Goal: Transaction & Acquisition: Purchase product/service

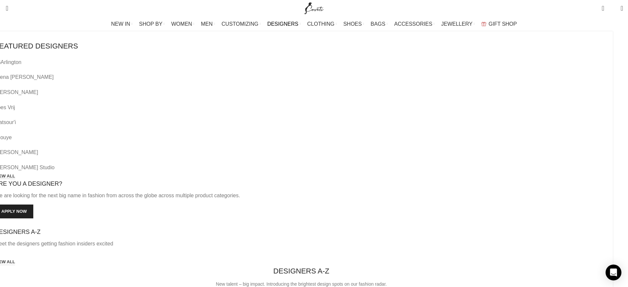
click at [15, 173] on link "VIEW ALL" at bounding box center [5, 176] width 20 height 6
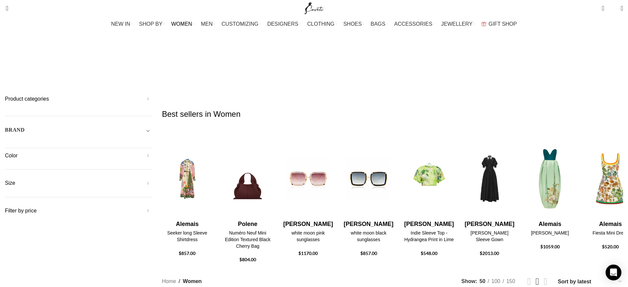
click at [152, 126] on span "Toggle filter" at bounding box center [148, 130] width 8 height 8
click at [152, 142] on span "Any Brand" at bounding box center [78, 149] width 147 height 14
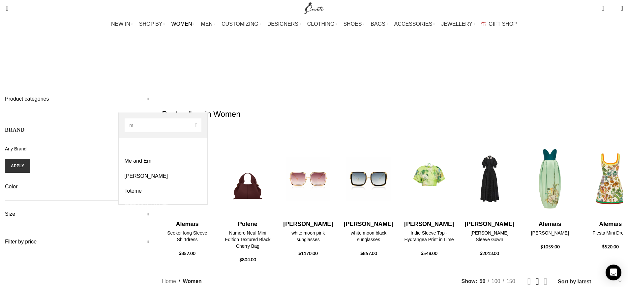
type input "me"
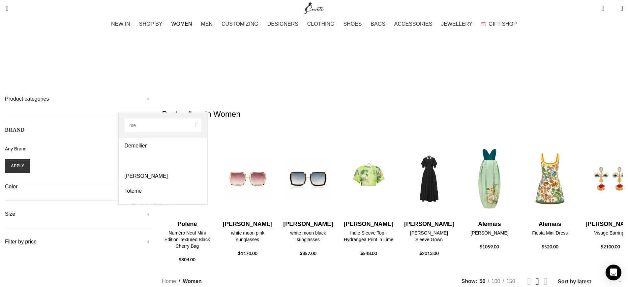
select select "me-and-em"
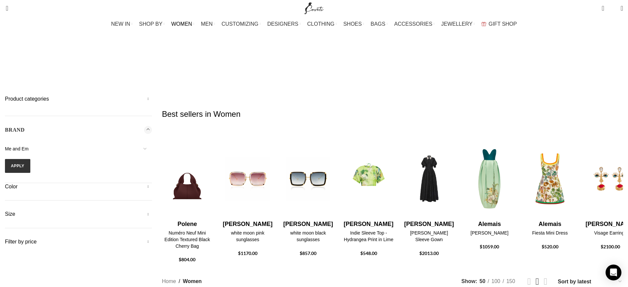
click at [142, 142] on form "16Arlington Adam Lippes Agua By Agua Bendita Aje Alejandra De Coss Alemais Ales…" at bounding box center [78, 157] width 147 height 31
click at [30, 159] on button "Apply" at bounding box center [17, 166] width 25 height 14
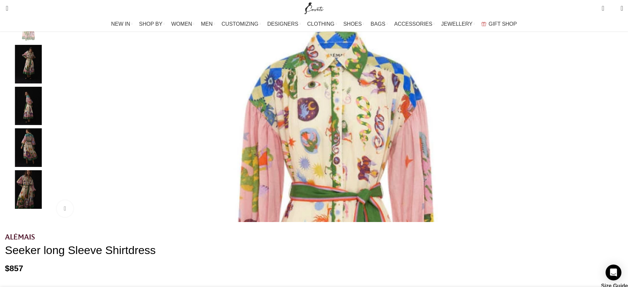
scroll to position [157, 0]
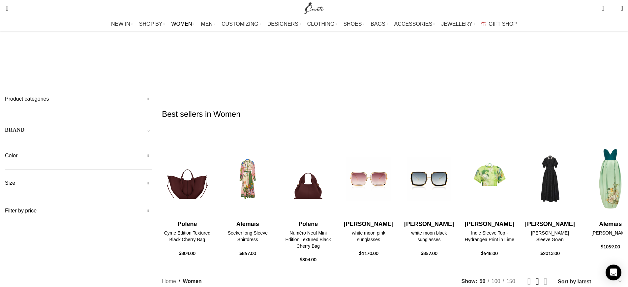
scroll to position [119, 0]
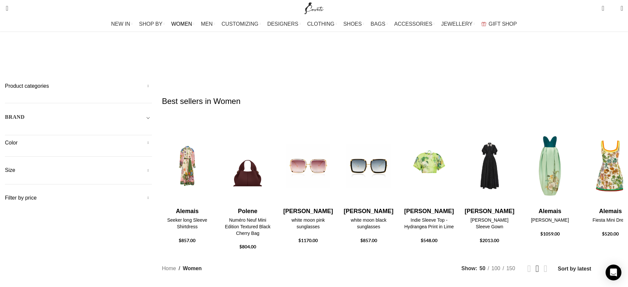
scroll to position [50, 0]
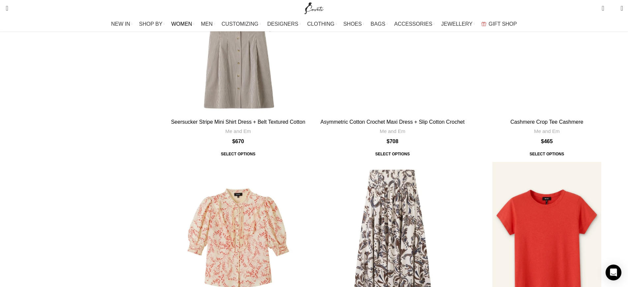
scroll to position [2128, 0]
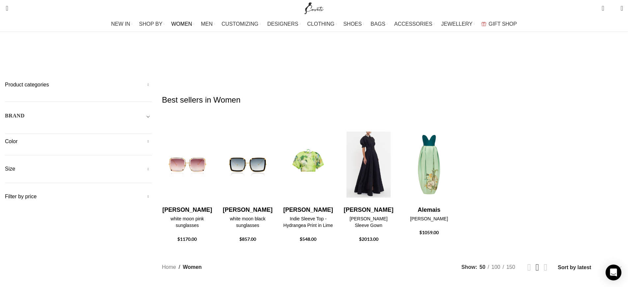
scroll to position [0, 0]
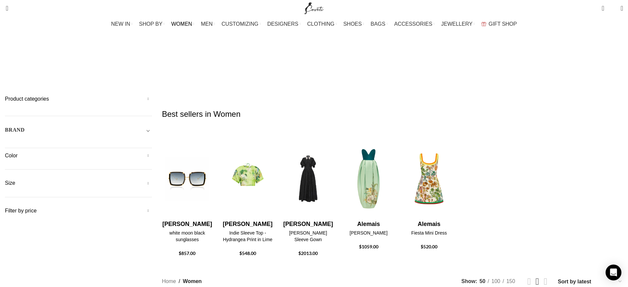
click at [152, 95] on h5 "Product categories" at bounding box center [78, 98] width 147 height 7
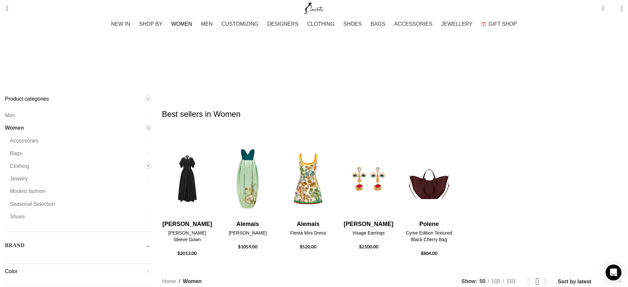
click at [152, 162] on div at bounding box center [148, 165] width 7 height 7
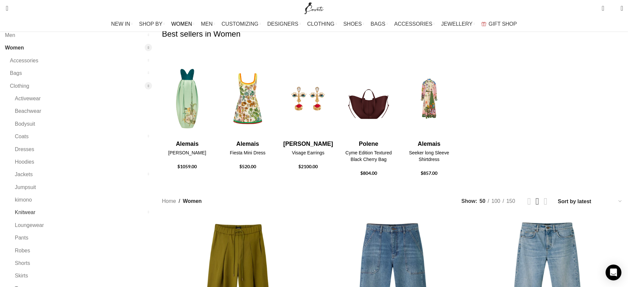
scroll to position [81, 0]
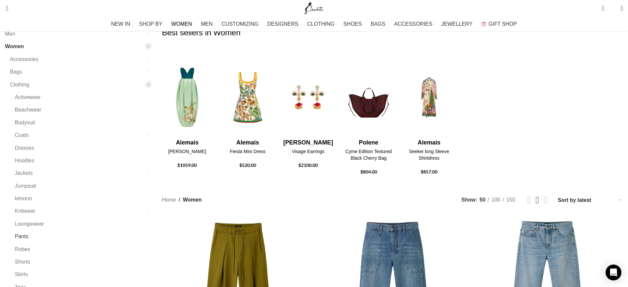
click at [132, 230] on link "Pants" at bounding box center [79, 236] width 129 height 13
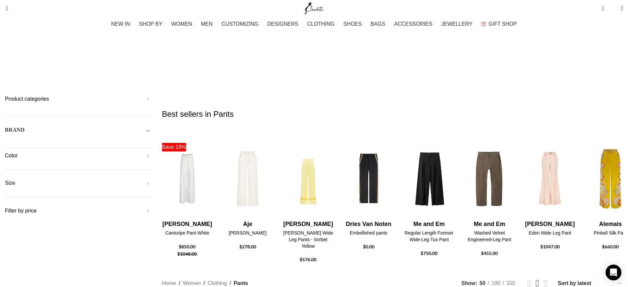
click at [152, 126] on div "BRAND" at bounding box center [78, 132] width 147 height 12
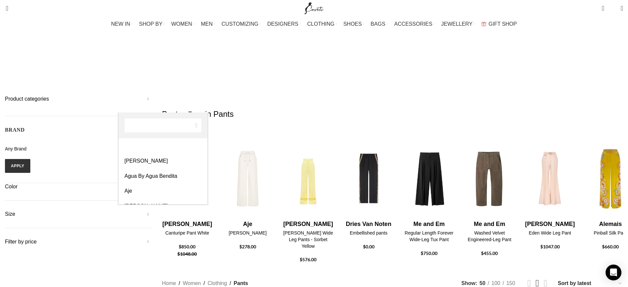
click at [152, 142] on span "Any Brand" at bounding box center [78, 149] width 147 height 14
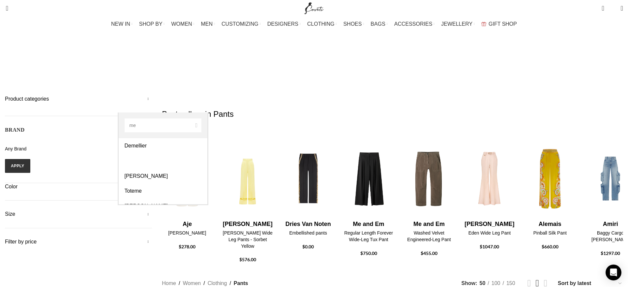
type input "me"
select select "me-and-em"
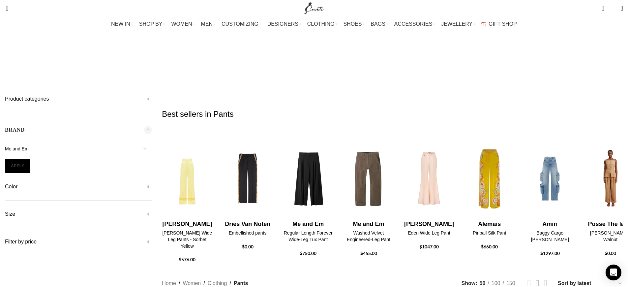
click at [30, 159] on button "Apply" at bounding box center [17, 166] width 25 height 14
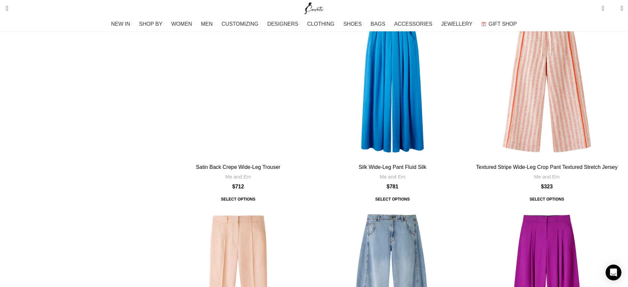
scroll to position [1923, 0]
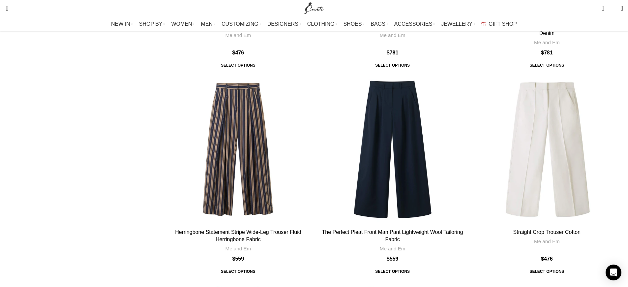
scroll to position [2322, 0]
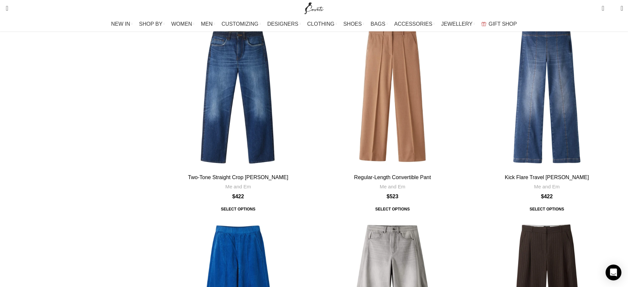
scroll to position [752, 0]
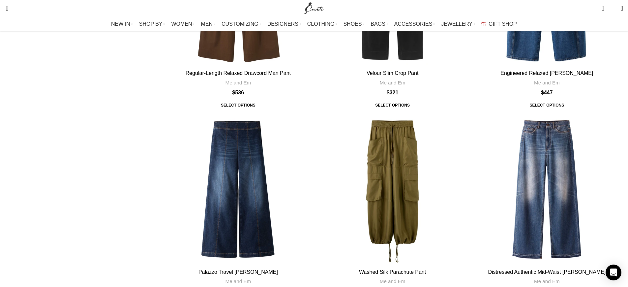
scroll to position [2152, 0]
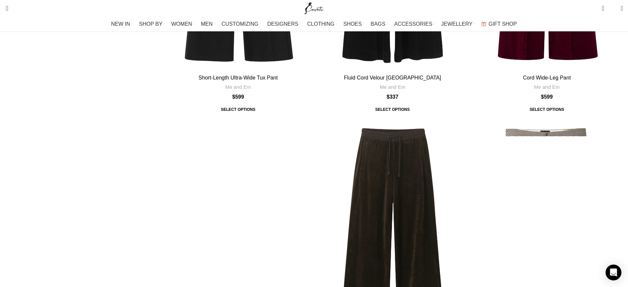
scroll to position [2305, 0]
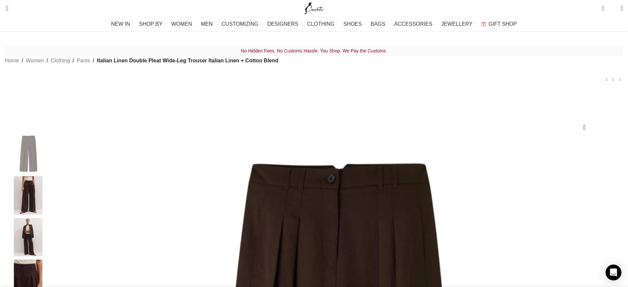
scroll to position [12, 0]
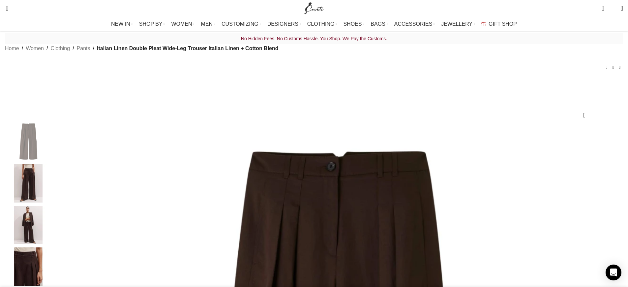
click at [48, 189] on img "2 / 6" at bounding box center [28, 183] width 40 height 39
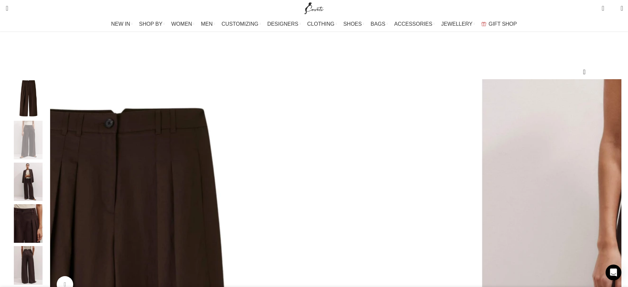
scroll to position [57, 0]
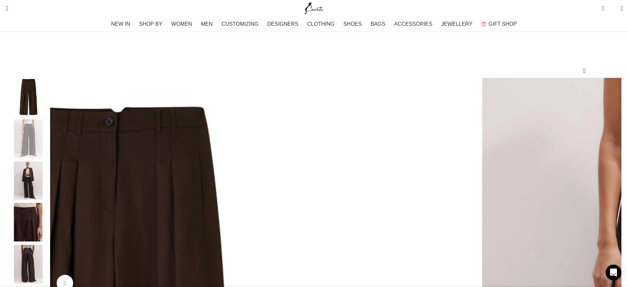
click at [48, 200] on img "3 / 6" at bounding box center [28, 180] width 40 height 39
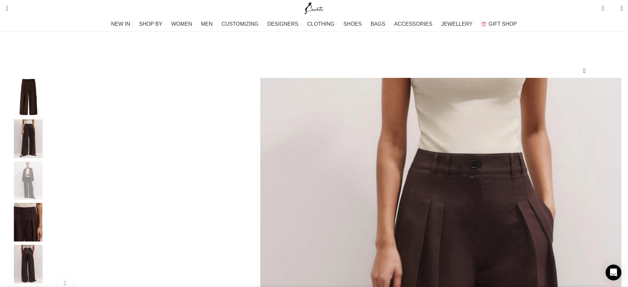
click at [48, 218] on img "4 / 6" at bounding box center [28, 222] width 40 height 39
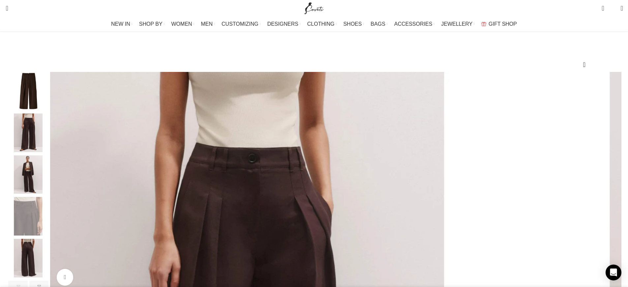
scroll to position [98, 0]
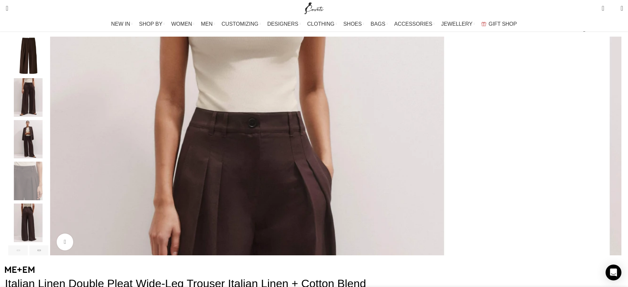
click at [48, 203] on div "4 / 6" at bounding box center [28, 182] width 40 height 42
click at [48, 200] on img "4 / 6" at bounding box center [28, 180] width 40 height 39
click at [48, 231] on img "5 / 6" at bounding box center [28, 222] width 40 height 39
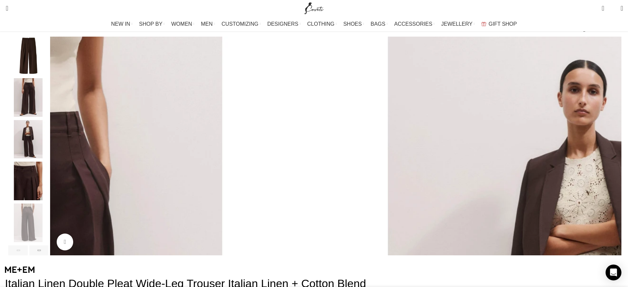
click at [48, 190] on img "4 / 6" at bounding box center [28, 180] width 40 height 39
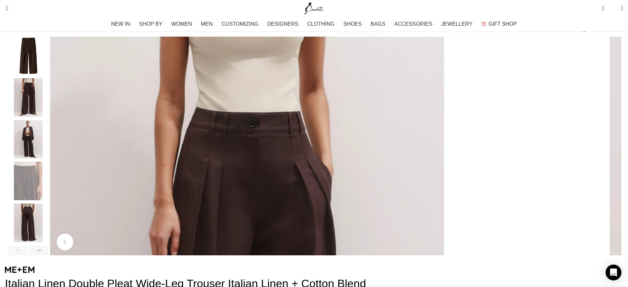
click at [48, 158] on img "3 / 6" at bounding box center [28, 139] width 40 height 39
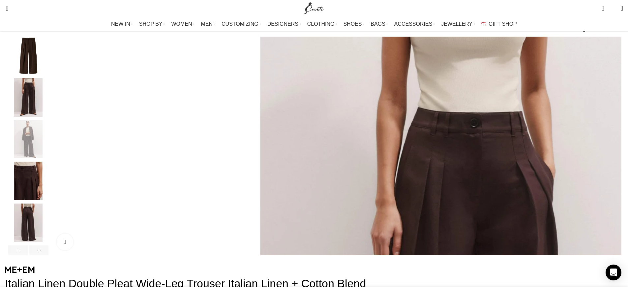
click at [48, 117] on img "2 / 6" at bounding box center [28, 97] width 40 height 39
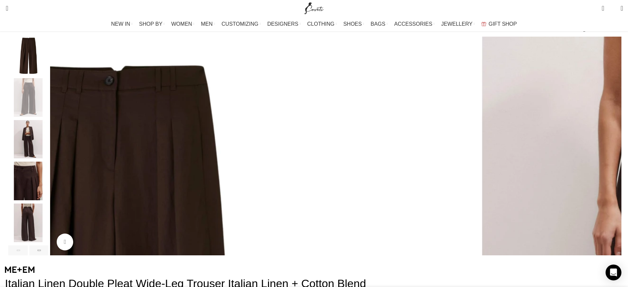
click at [48, 93] on img "2 / 6" at bounding box center [28, 97] width 40 height 39
click at [48, 69] on img "1 / 6" at bounding box center [28, 56] width 40 height 39
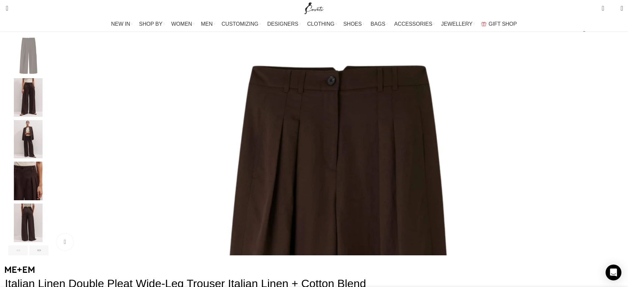
click at [48, 103] on img "2 / 6" at bounding box center [28, 97] width 40 height 39
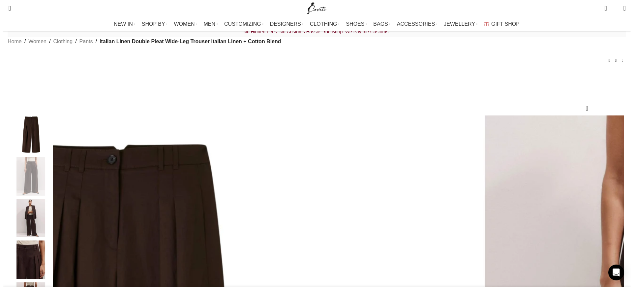
scroll to position [0, 0]
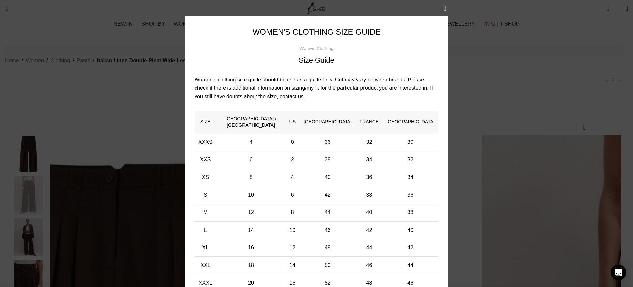
click at [445, 5] on button "×" at bounding box center [445, 8] width 16 height 16
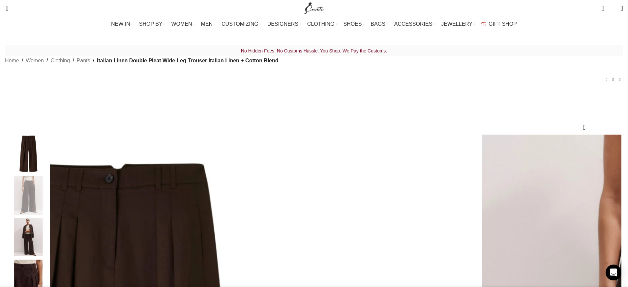
scroll to position [0, 278]
drag, startPoint x: 403, startPoint y: 180, endPoint x: 390, endPoint y: 178, distance: 13.7
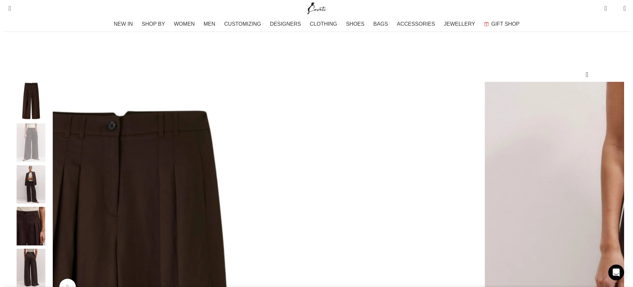
scroll to position [38, 0]
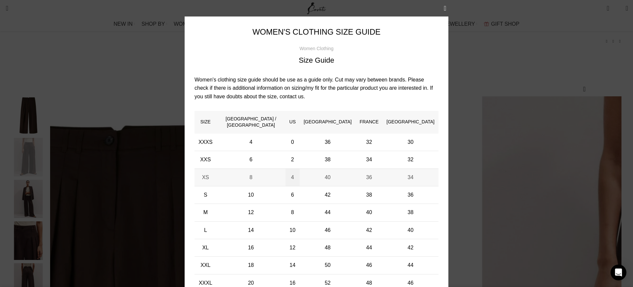
scroll to position [0, 347]
click at [445, 9] on button "×" at bounding box center [445, 8] width 16 height 16
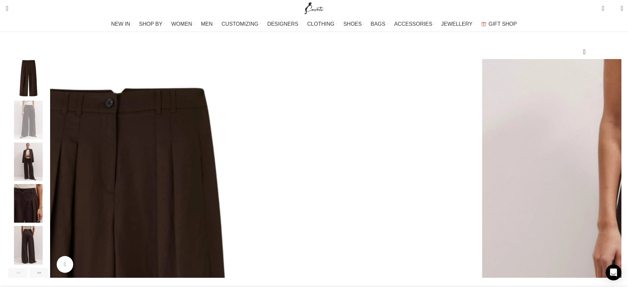
scroll to position [74, 0]
